Goal: Information Seeking & Learning: Learn about a topic

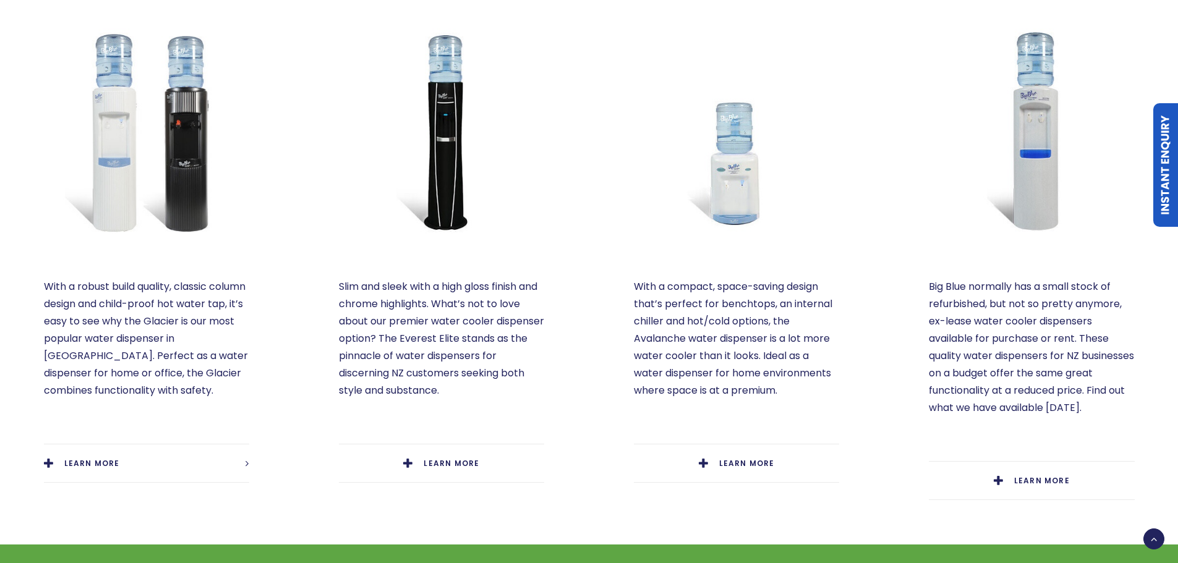
scroll to position [618, 0]
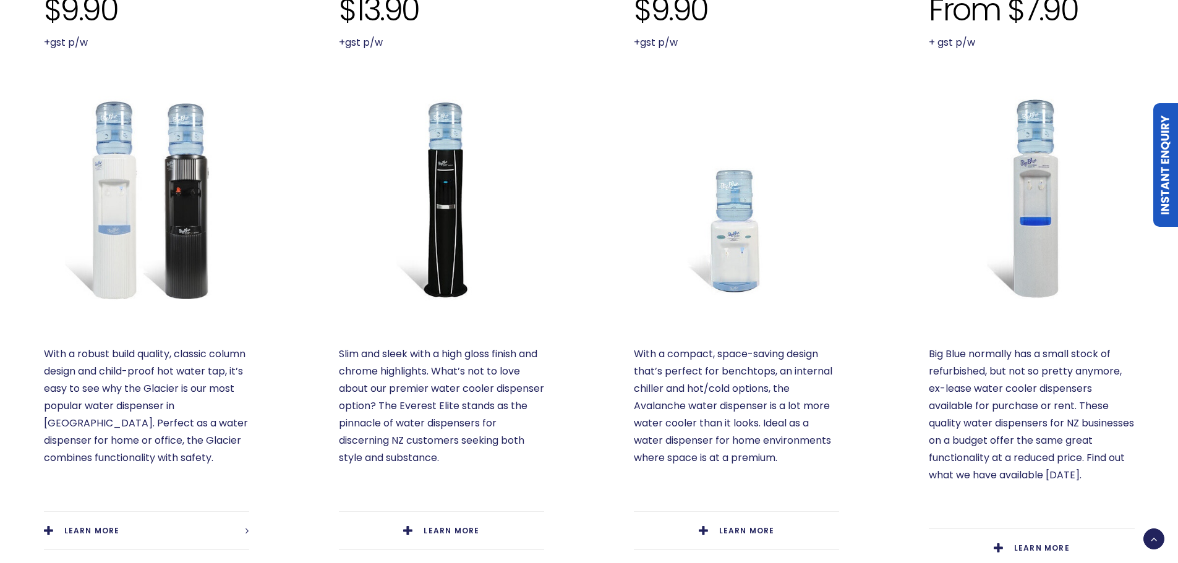
click at [180, 197] on img at bounding box center [146, 198] width 205 height 205
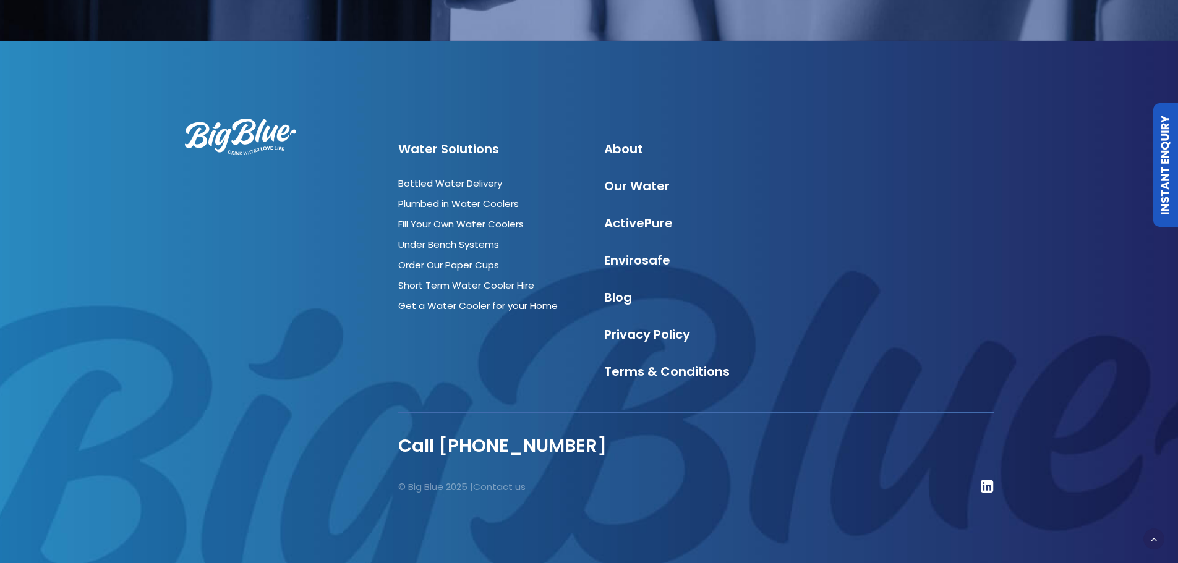
scroll to position [1703, 0]
click at [987, 485] on icon at bounding box center [986, 485] width 13 height 15
click at [625, 188] on link "Our Water" at bounding box center [637, 185] width 66 height 17
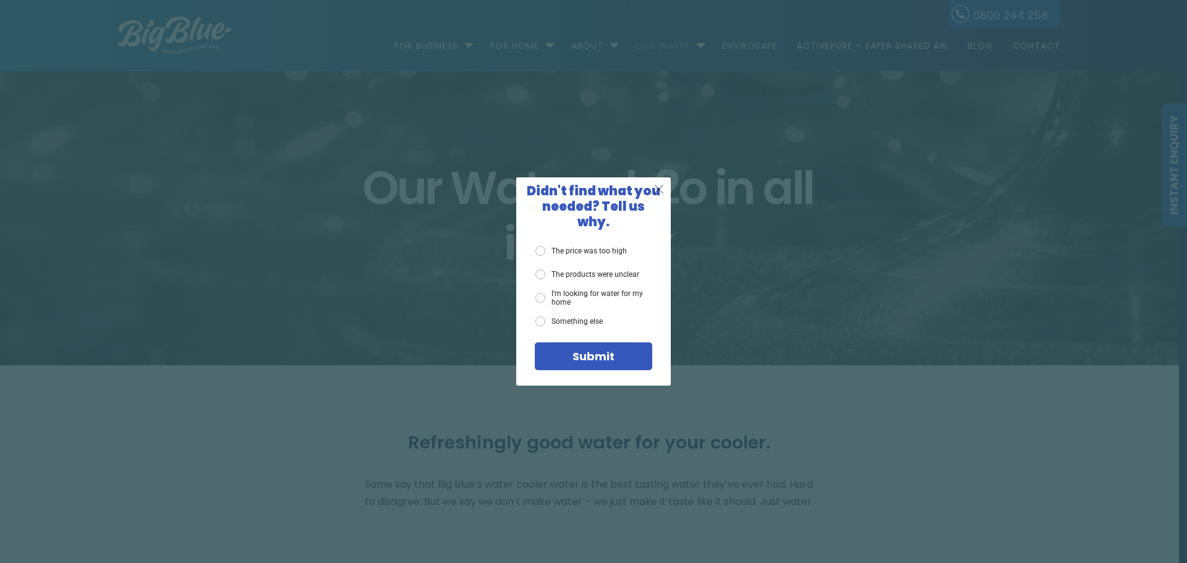
click at [657, 196] on span "X" at bounding box center [658, 188] width 11 height 15
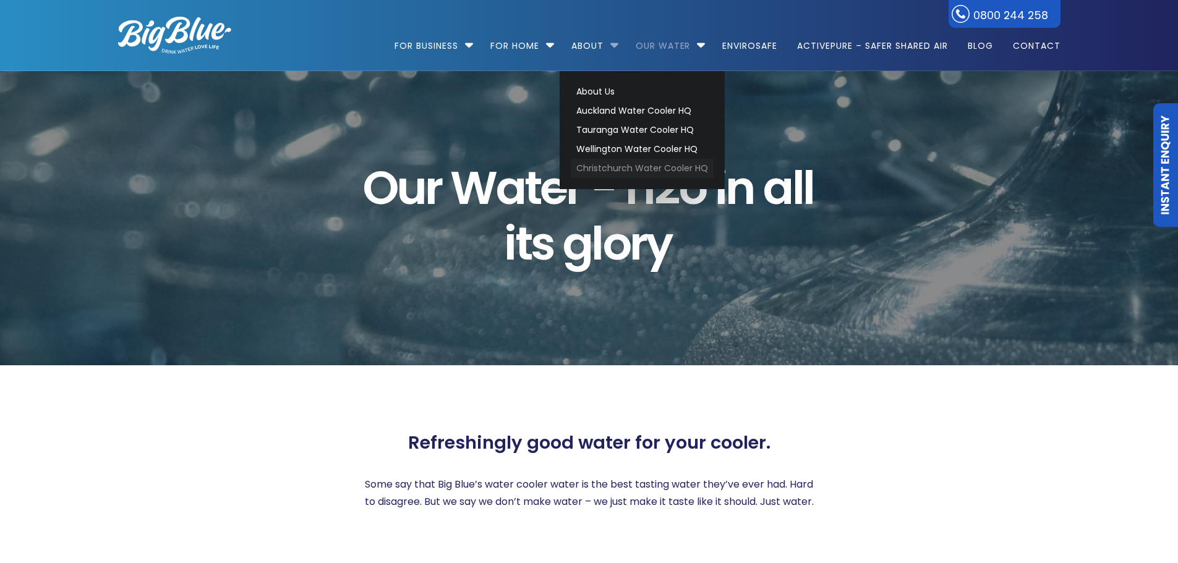
click at [597, 168] on link "Christchurch Water Cooler HQ" at bounding box center [642, 168] width 143 height 19
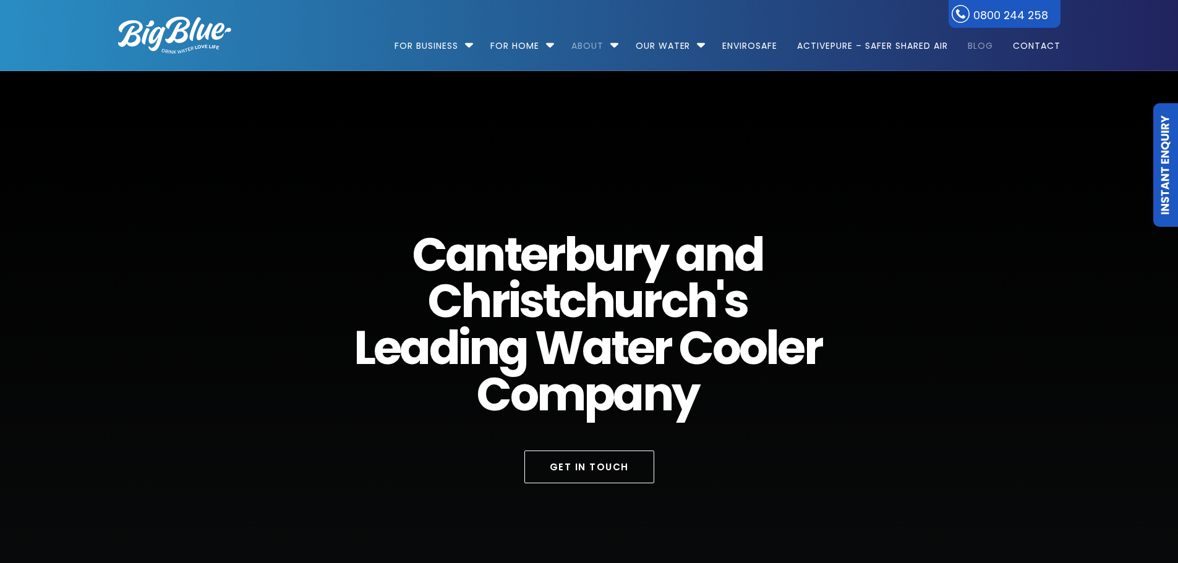
click at [986, 46] on link "Blog" at bounding box center [980, 40] width 43 height 80
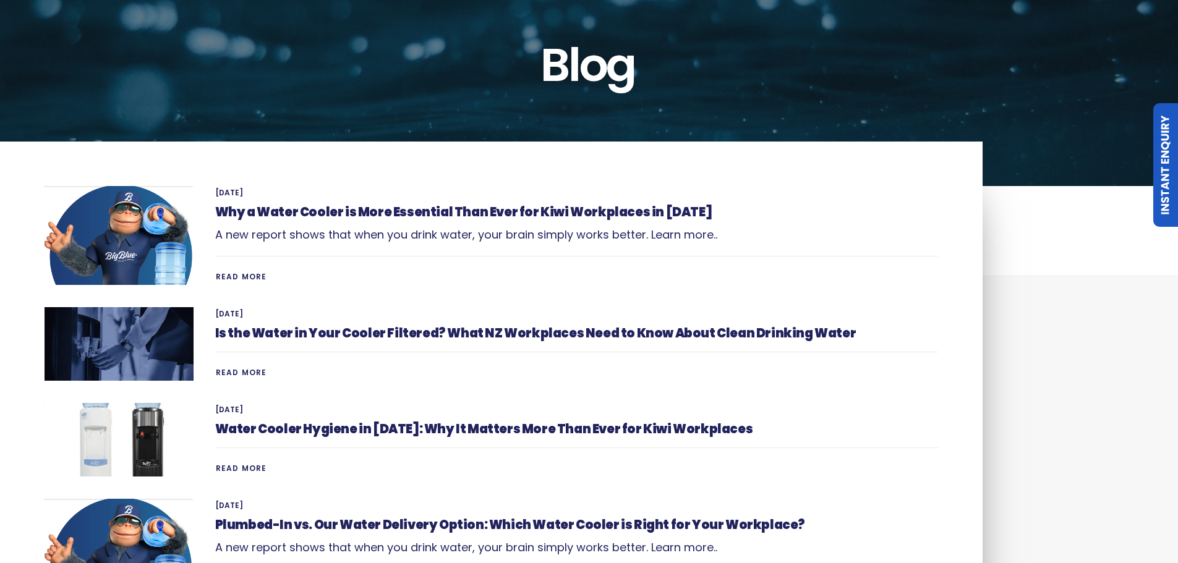
scroll to position [124, 0]
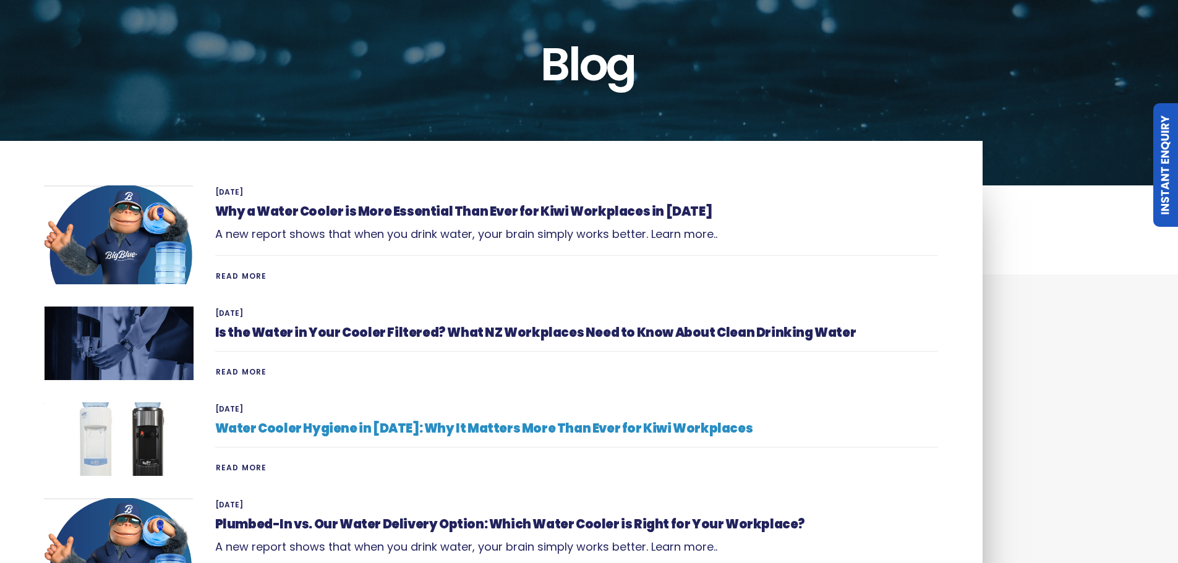
click at [299, 423] on link "Water Cooler Hygiene in [DATE]: Why It Matters More Than Ever for Kiwi Workplac…" at bounding box center [484, 428] width 538 height 17
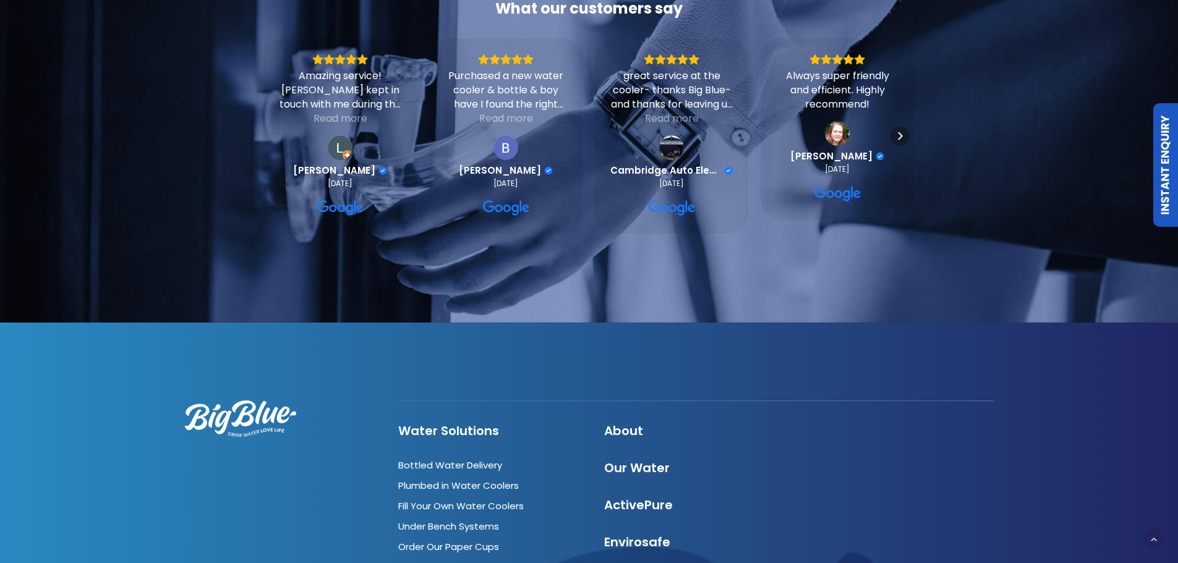
scroll to position [4204, 0]
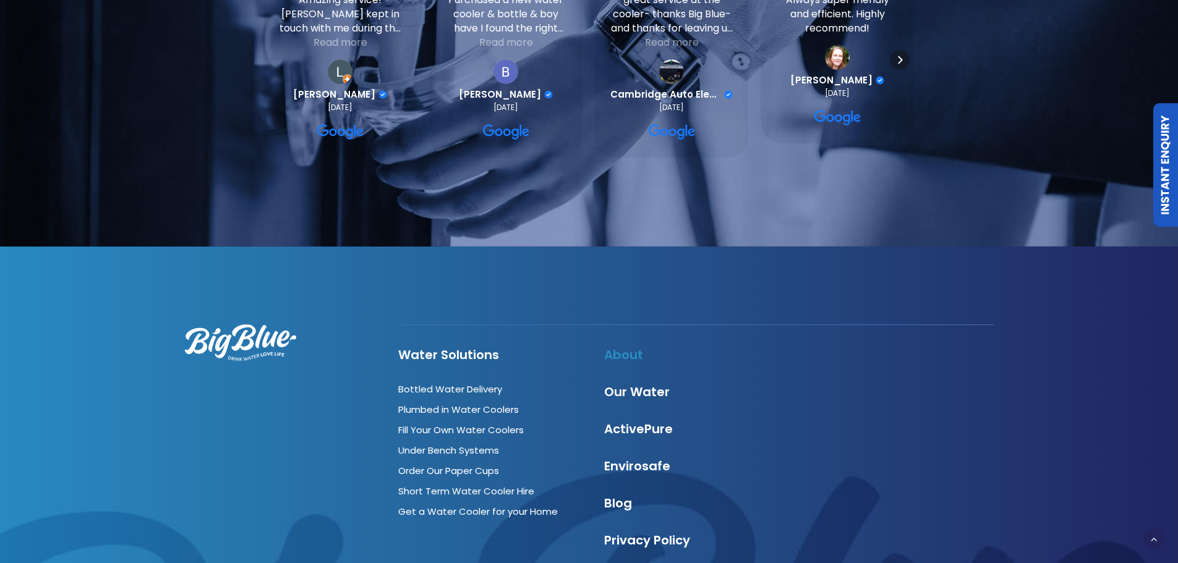
click at [624, 346] on link "About" at bounding box center [623, 354] width 39 height 17
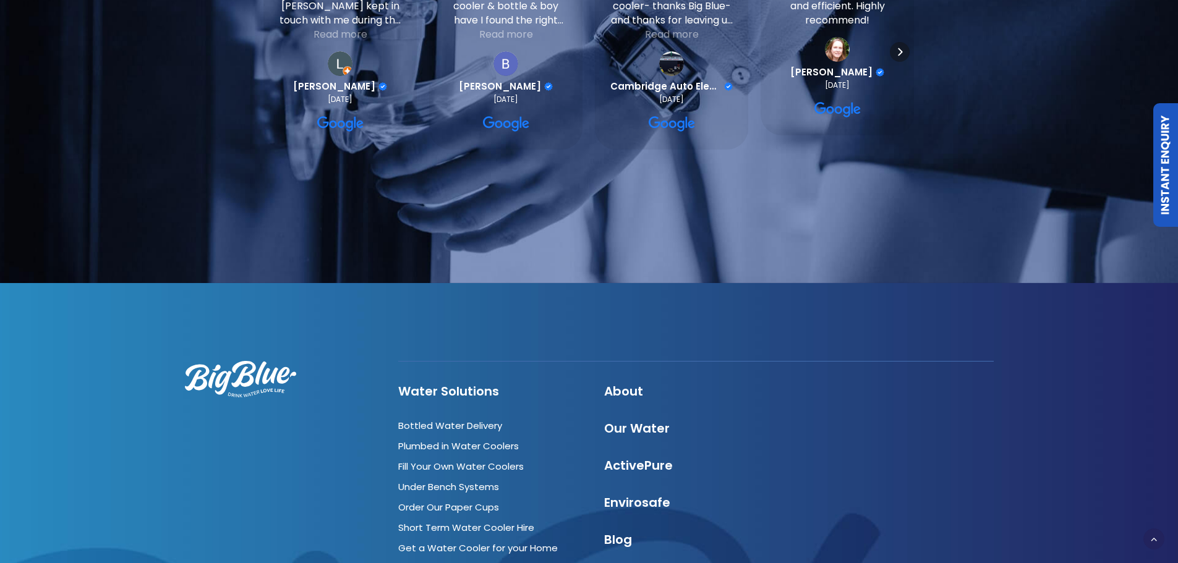
scroll to position [4059, 0]
